Goal: Information Seeking & Learning: Check status

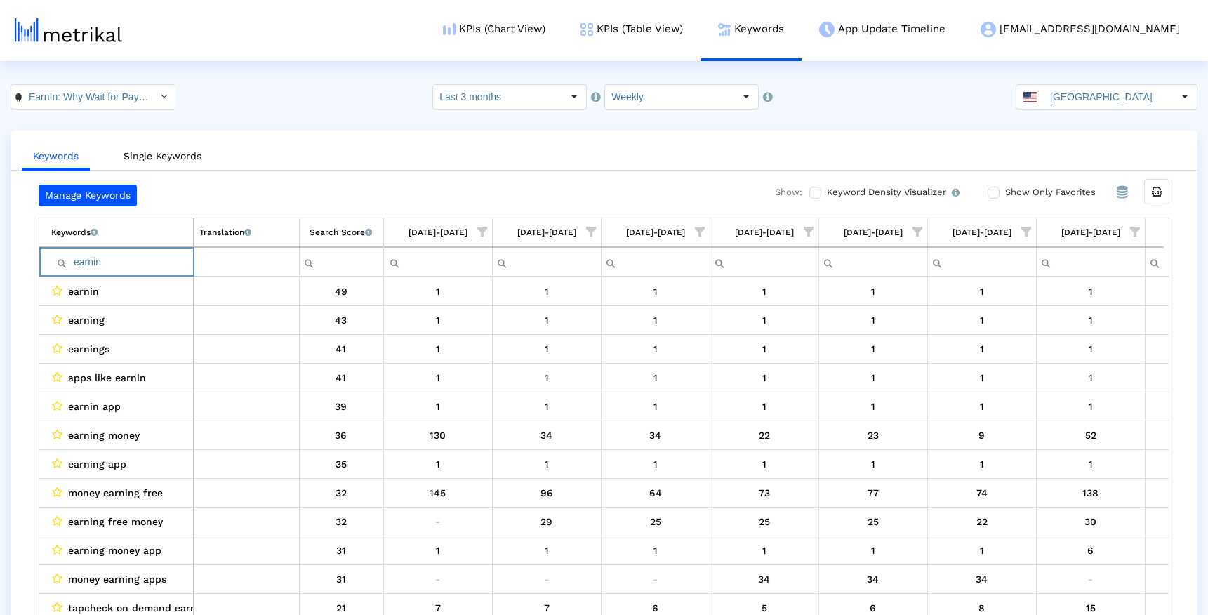
scroll to position [0, 629]
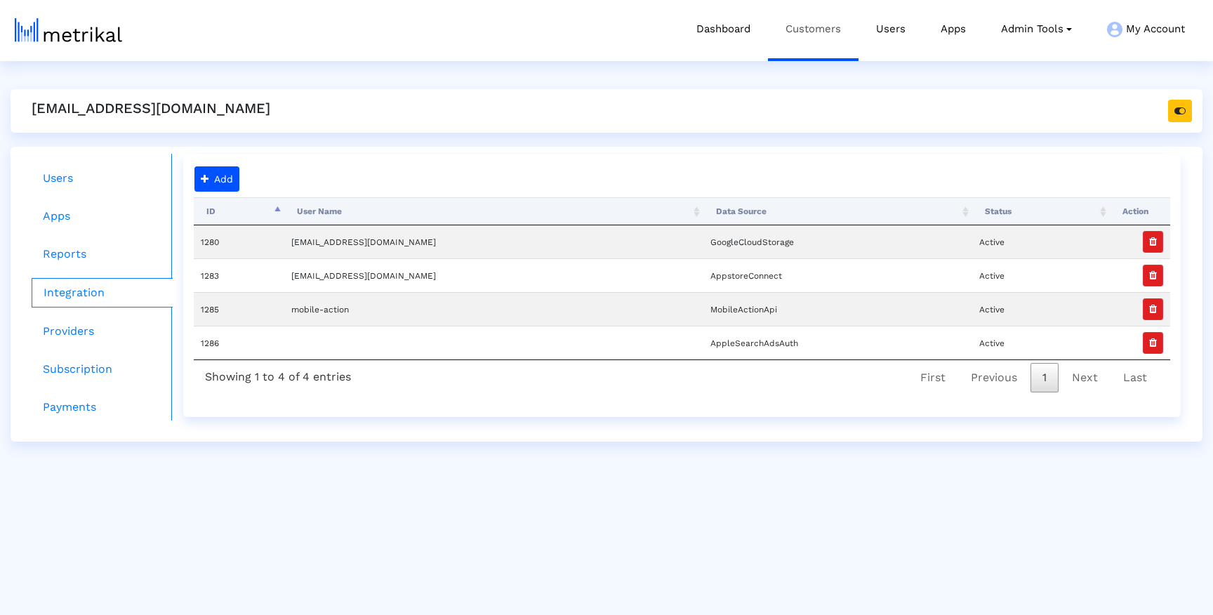
click at [799, 23] on link "Customers" at bounding box center [813, 29] width 91 height 58
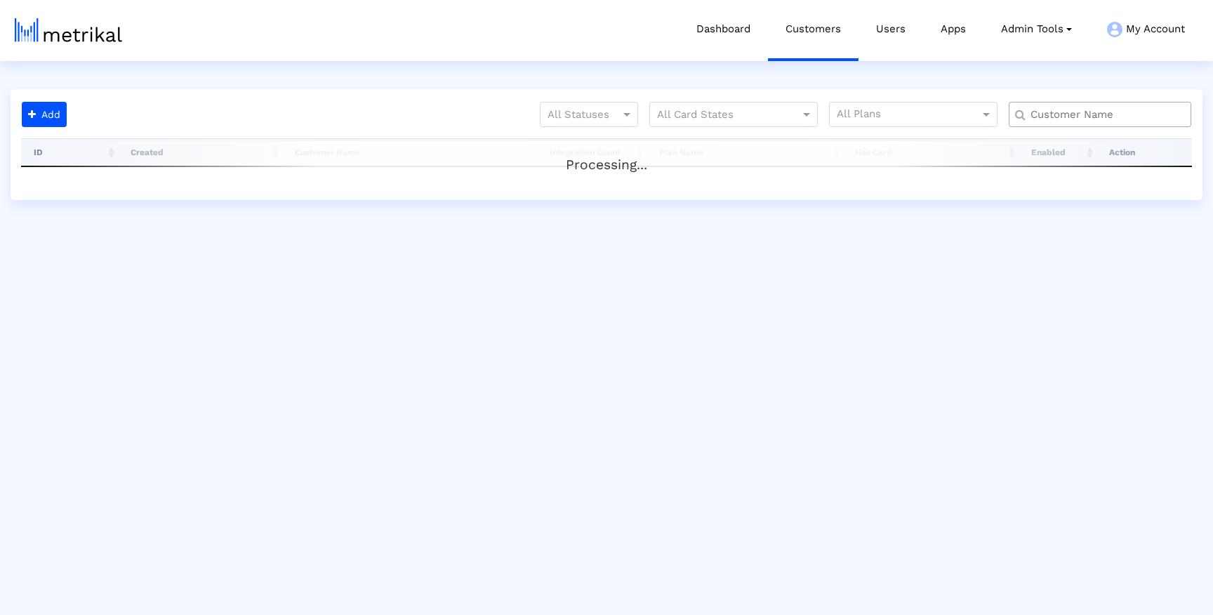
drag, startPoint x: 1094, startPoint y: 126, endPoint x: 1096, endPoint y: 115, distance: 10.9
click at [1094, 126] on div at bounding box center [1100, 114] width 182 height 25
click at [1096, 115] on input "text" at bounding box center [1103, 114] width 165 height 15
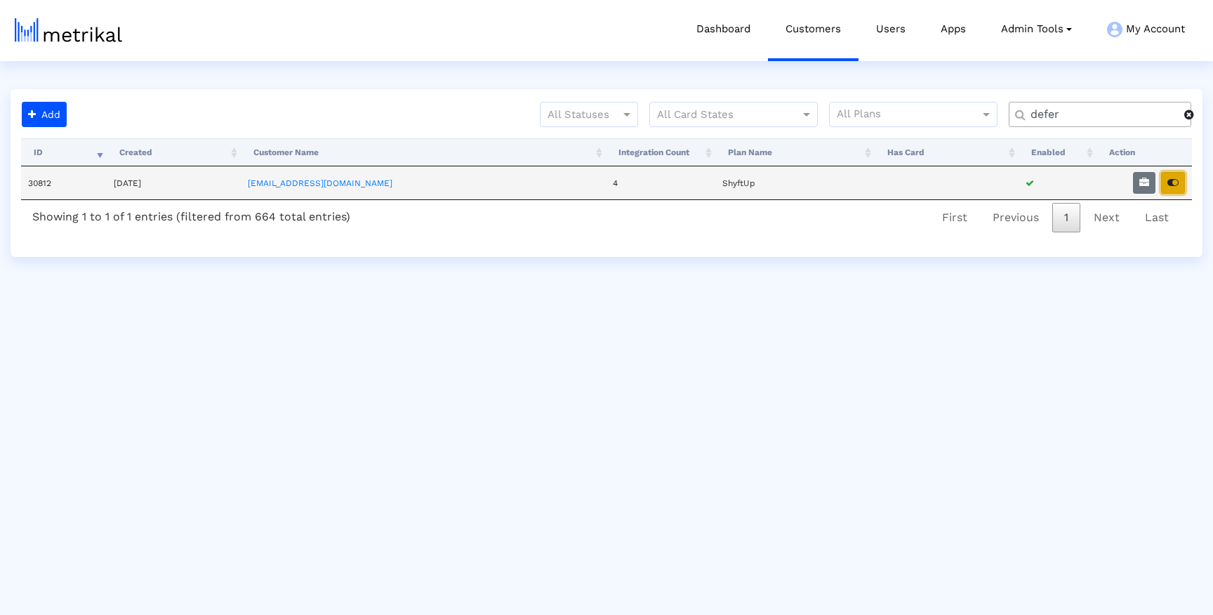
click at [1167, 175] on button "button" at bounding box center [1173, 183] width 24 height 22
click at [1050, 104] on div "defer" at bounding box center [1100, 114] width 182 height 25
click at [1050, 119] on input "defer" at bounding box center [1103, 114] width 164 height 15
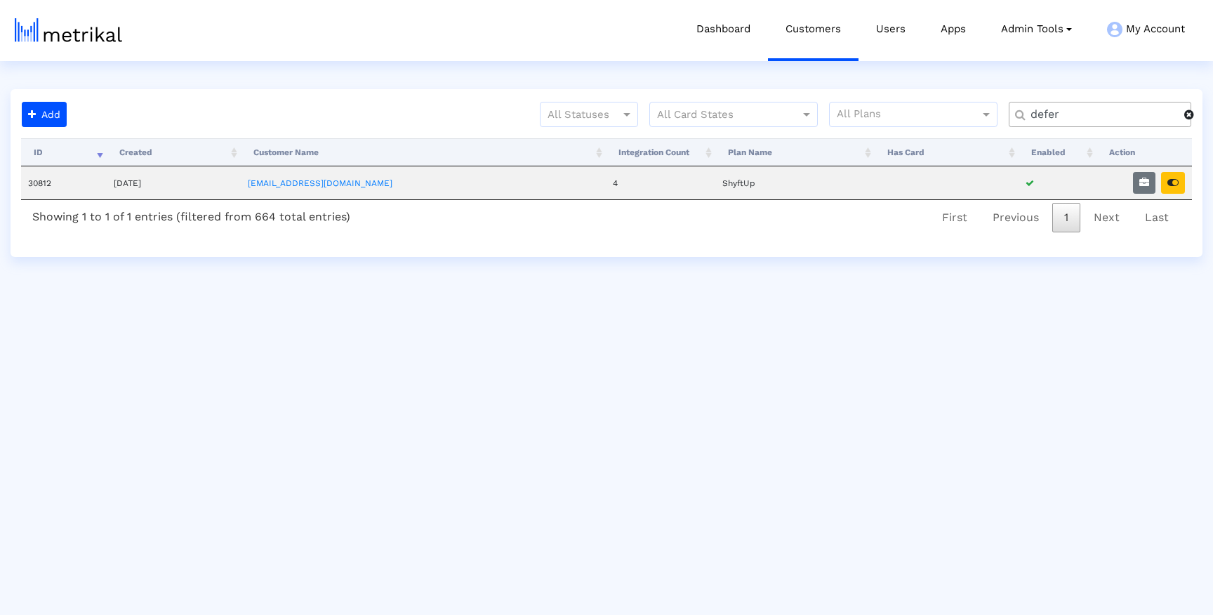
click at [1050, 119] on input "defer" at bounding box center [1103, 114] width 164 height 15
type input "mistpl"
click at [352, 178] on link "mistplay@shyftup.com" at bounding box center [322, 183] width 145 height 10
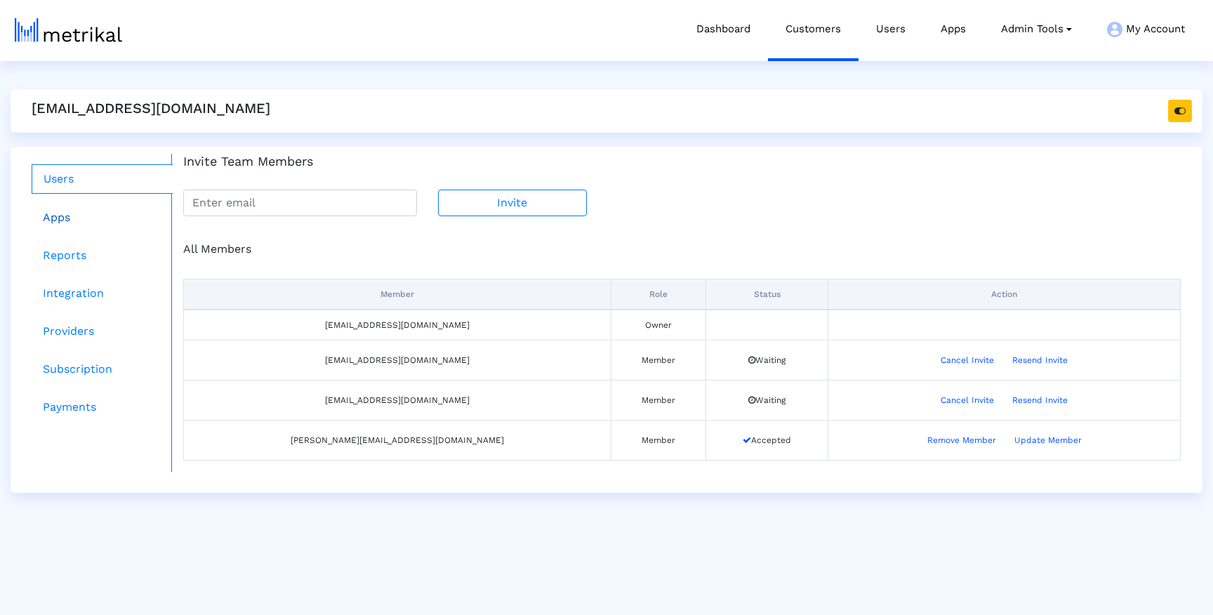
click at [75, 222] on link "Apps" at bounding box center [102, 218] width 141 height 28
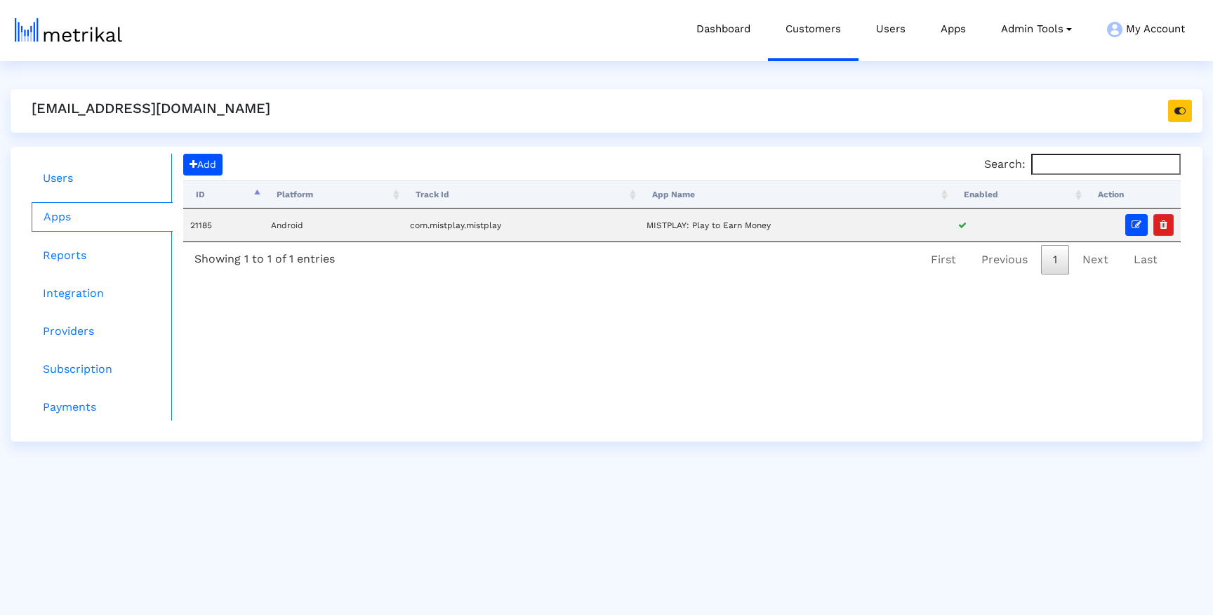
click at [425, 125] on div "mistplay@shyftup.com" at bounding box center [607, 111] width 1192 height 44
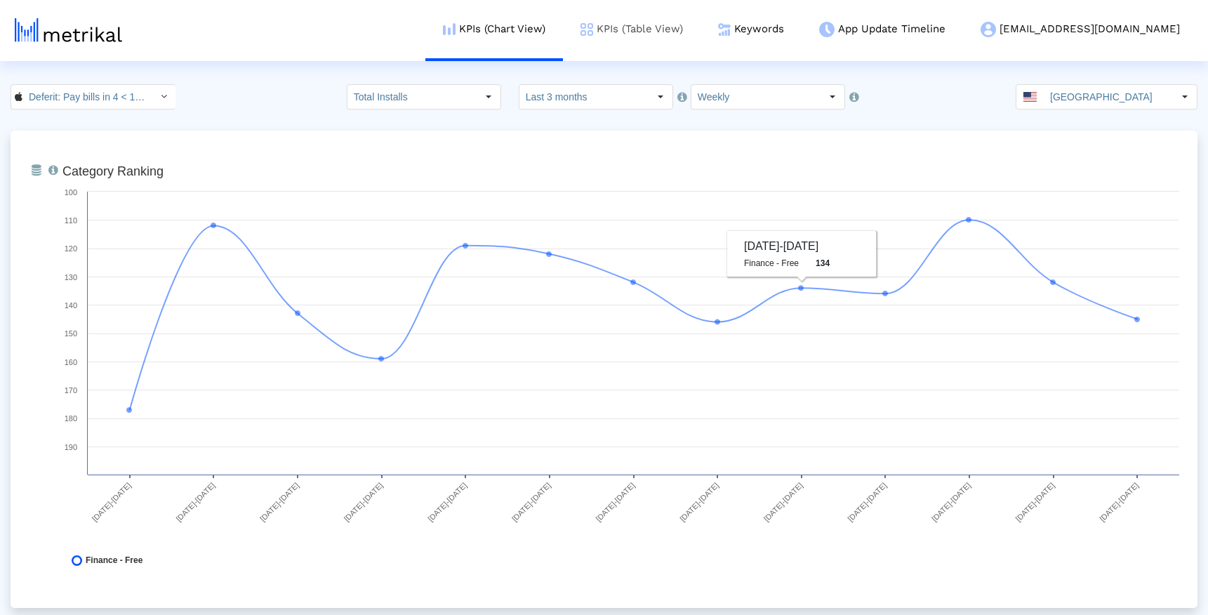
drag, startPoint x: 645, startPoint y: 29, endPoint x: 674, endPoint y: 27, distance: 28.9
click at [645, 29] on link "KPIs (Table View)" at bounding box center [632, 29] width 138 height 58
click at [675, 26] on link "KPIs (Table View)" at bounding box center [632, 29] width 138 height 58
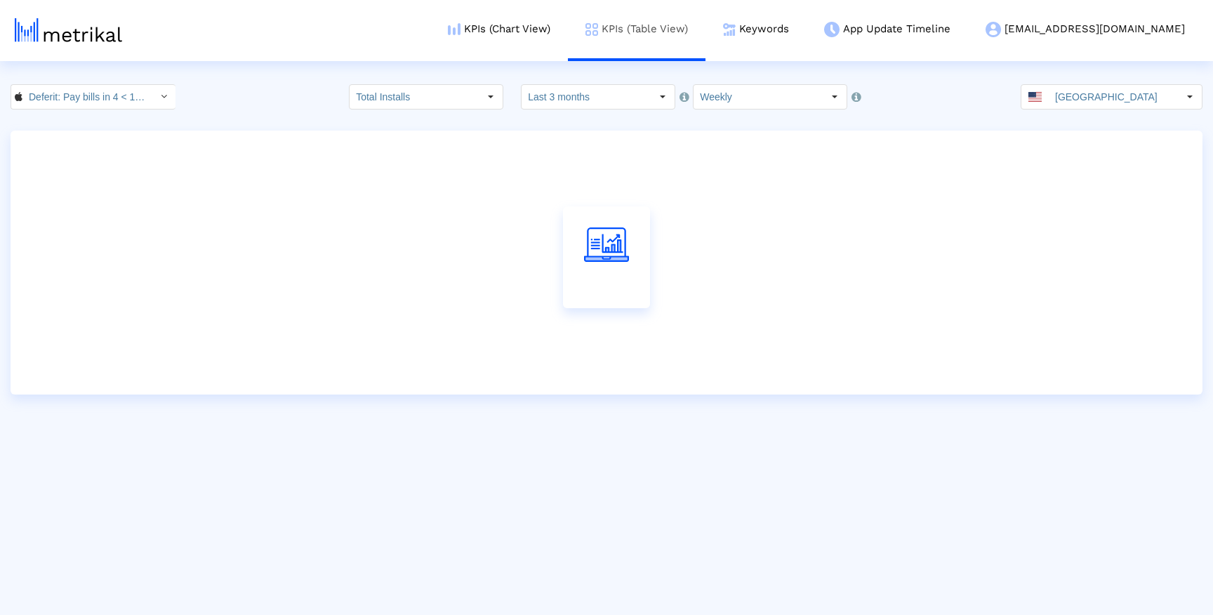
click at [705, 31] on link "KPIs (Table View)" at bounding box center [637, 29] width 138 height 58
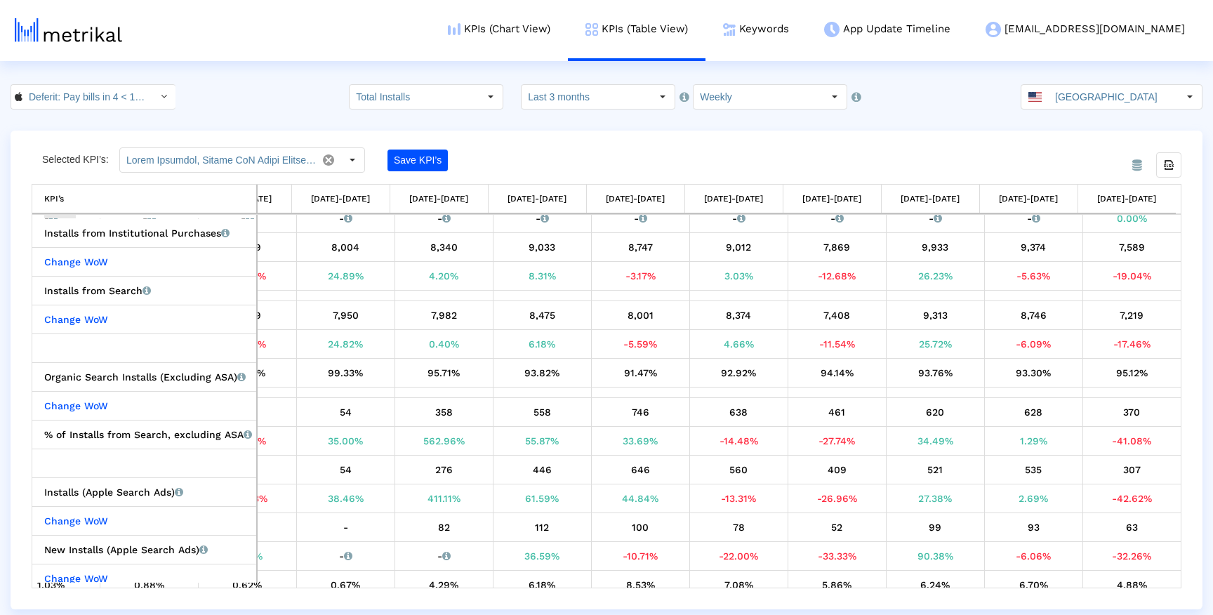
scroll to position [272, 0]
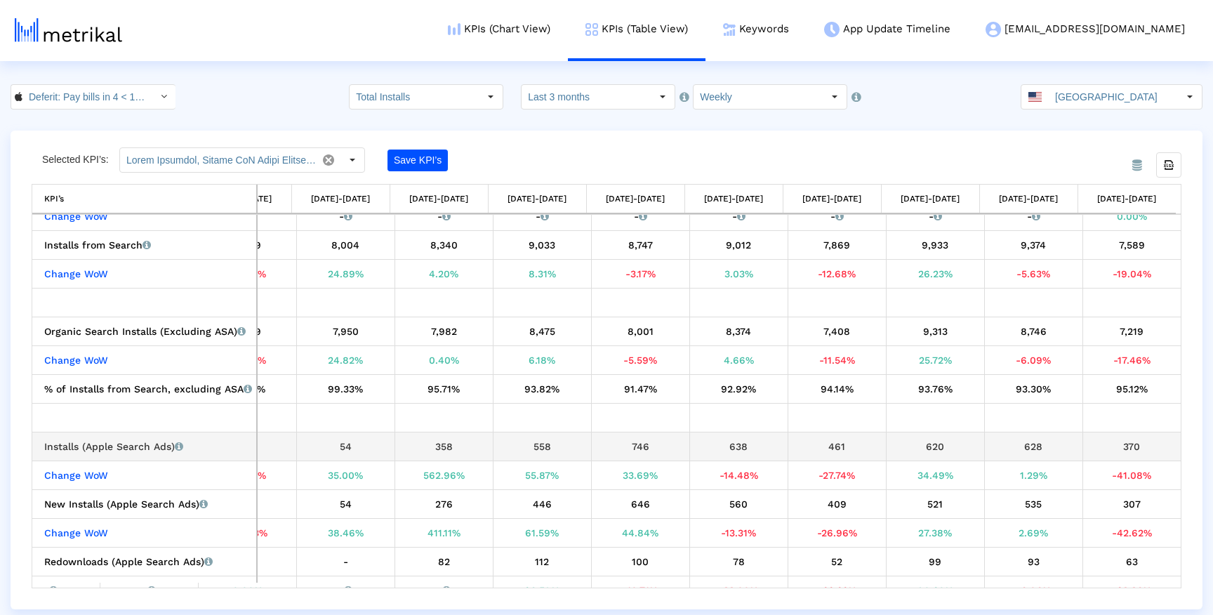
click at [1023, 444] on div "628" at bounding box center [1034, 446] width 88 height 18
drag, startPoint x: 1010, startPoint y: 442, endPoint x: 1044, endPoint y: 445, distance: 34.5
click at [1044, 445] on div "628" at bounding box center [1034, 446] width 88 height 18
click at [1035, 445] on div "628" at bounding box center [1034, 446] width 88 height 18
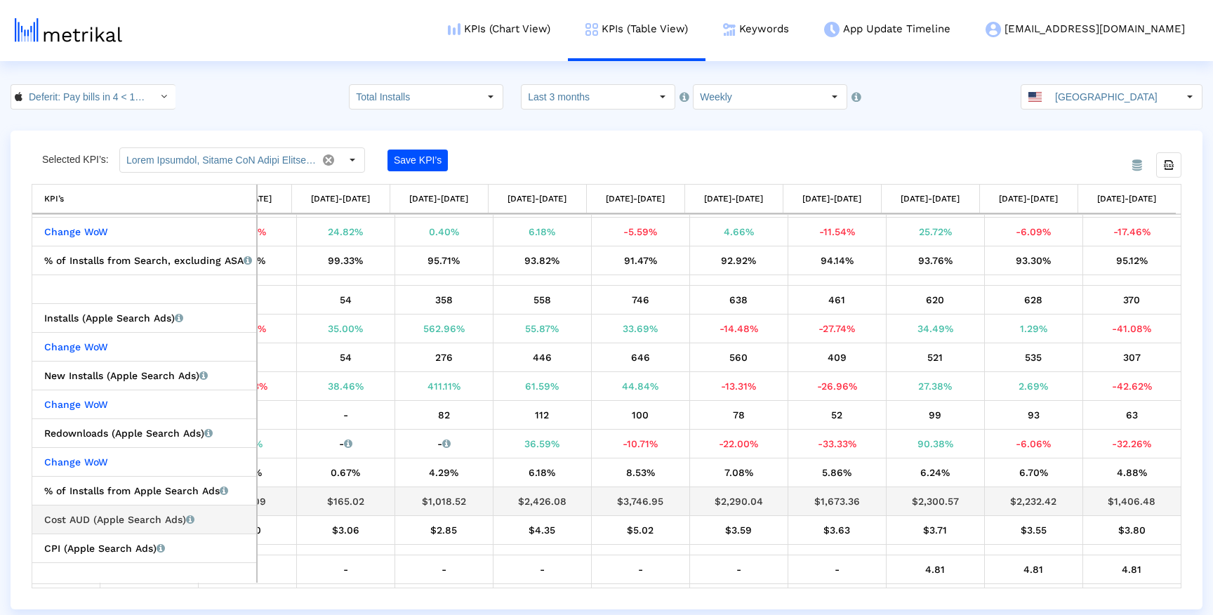
scroll to position [381, 0]
